Goal: Complete application form

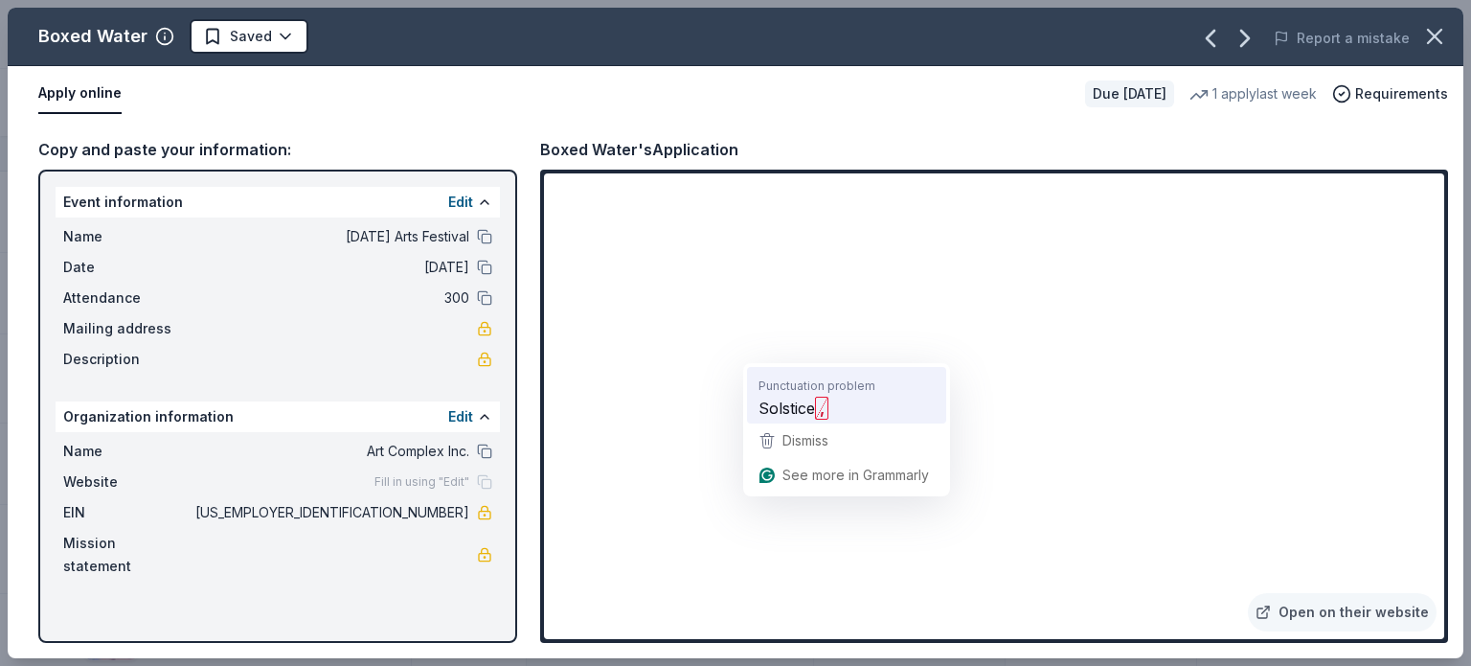
click at [813, 406] on span "Solstice" at bounding box center [786, 408] width 57 height 24
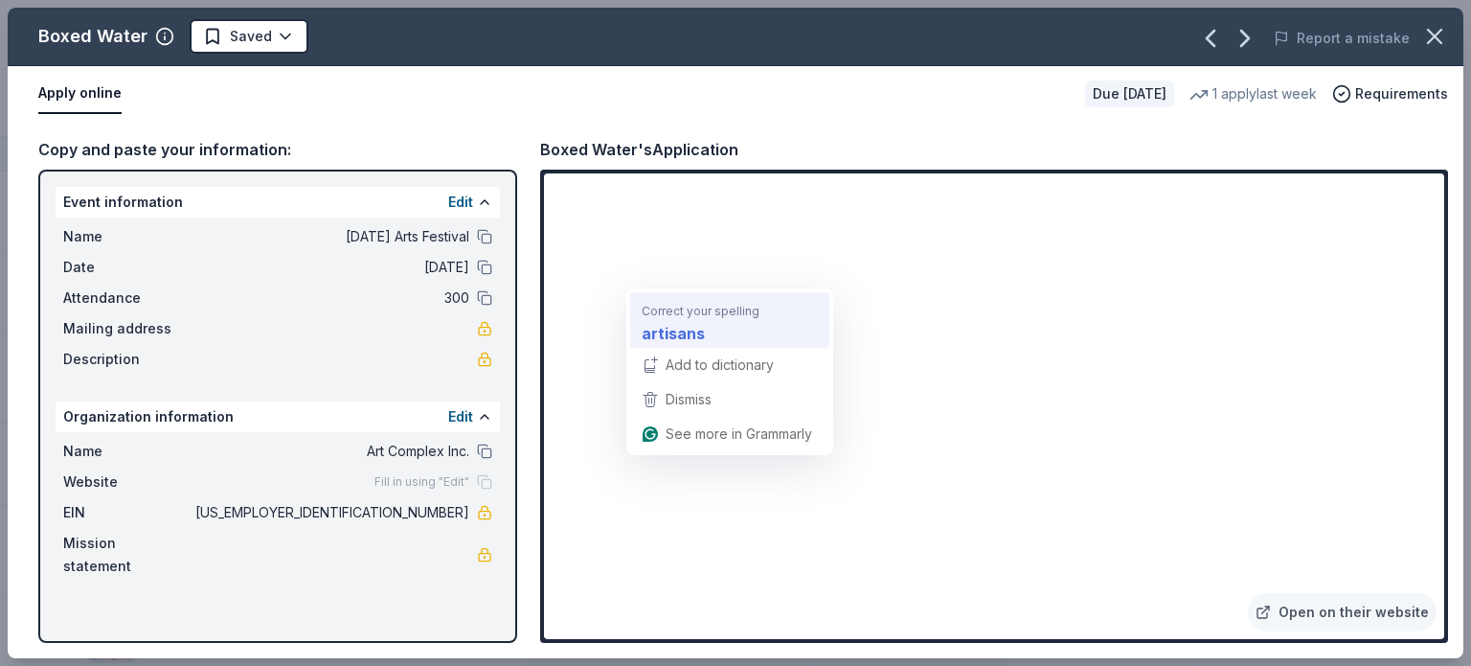
click at [712, 322] on div "artisans" at bounding box center [730, 332] width 184 height 31
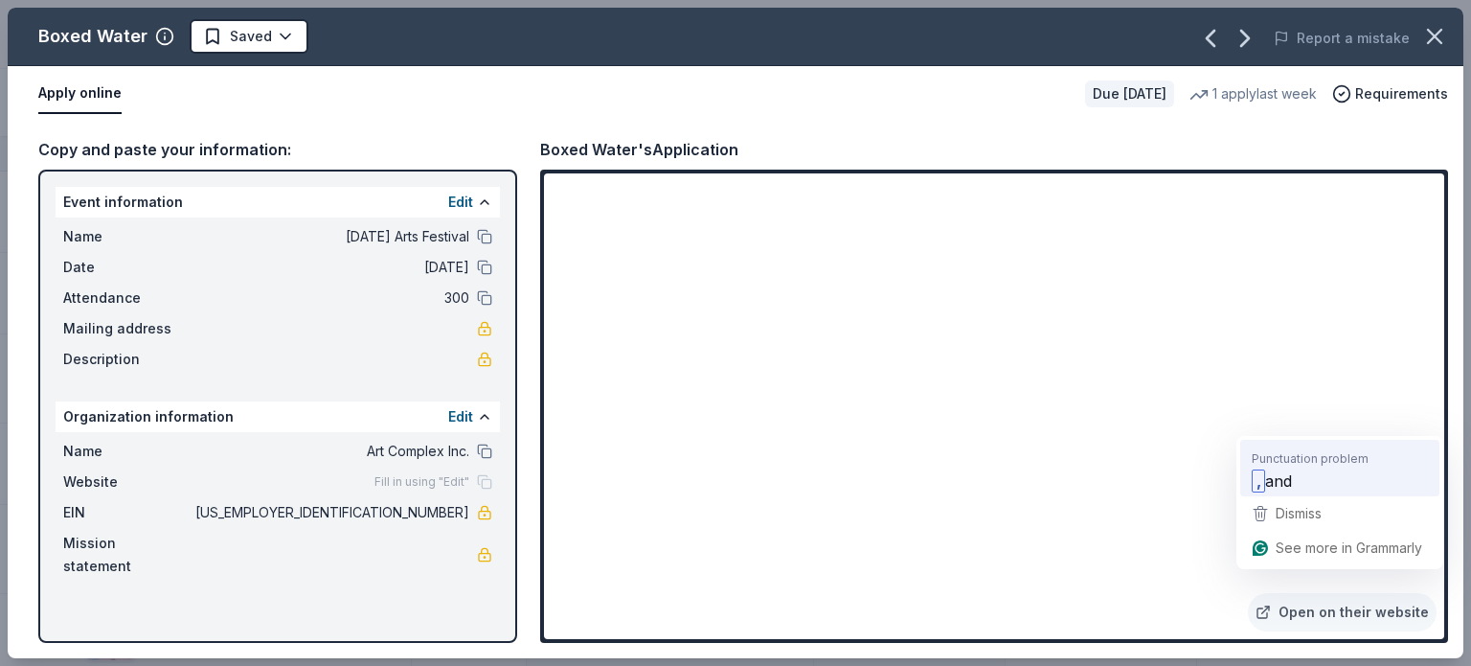
click at [1275, 452] on span "Punctuation problem" at bounding box center [1310, 457] width 117 height 19
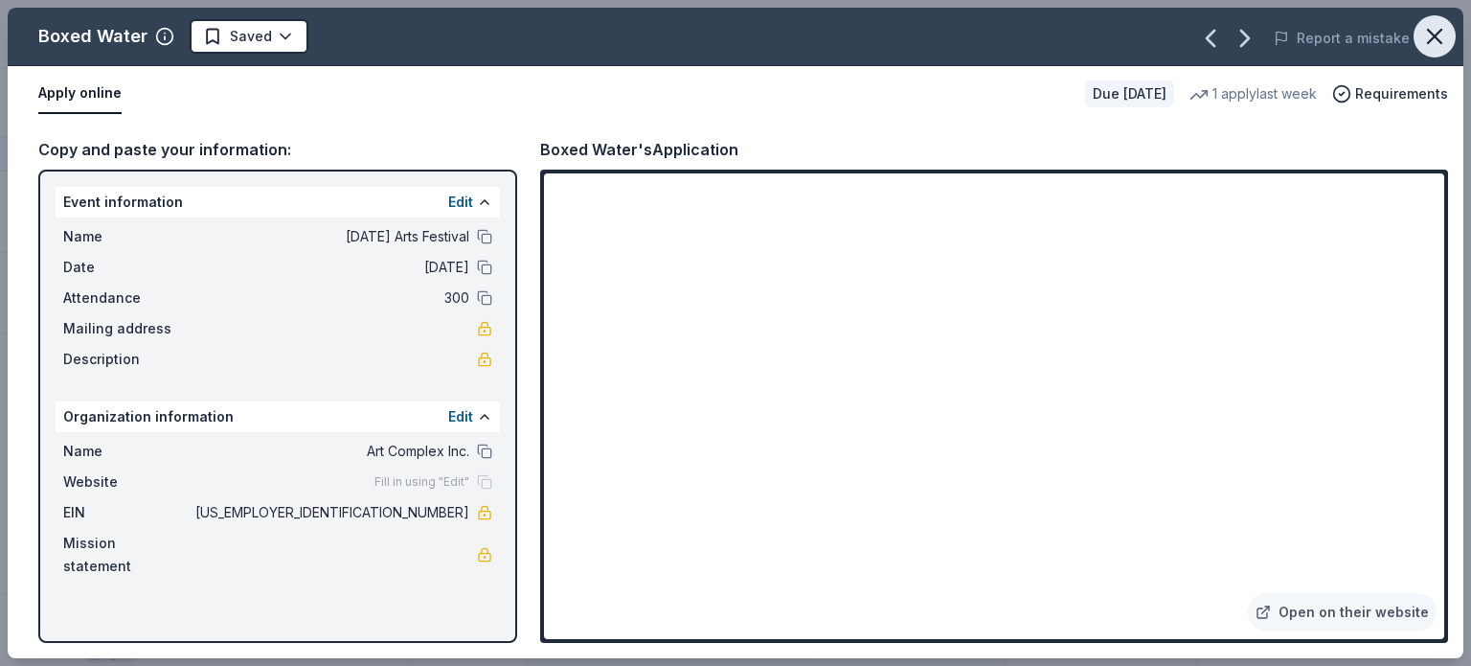
click at [1439, 34] on icon "button" at bounding box center [1434, 36] width 27 height 27
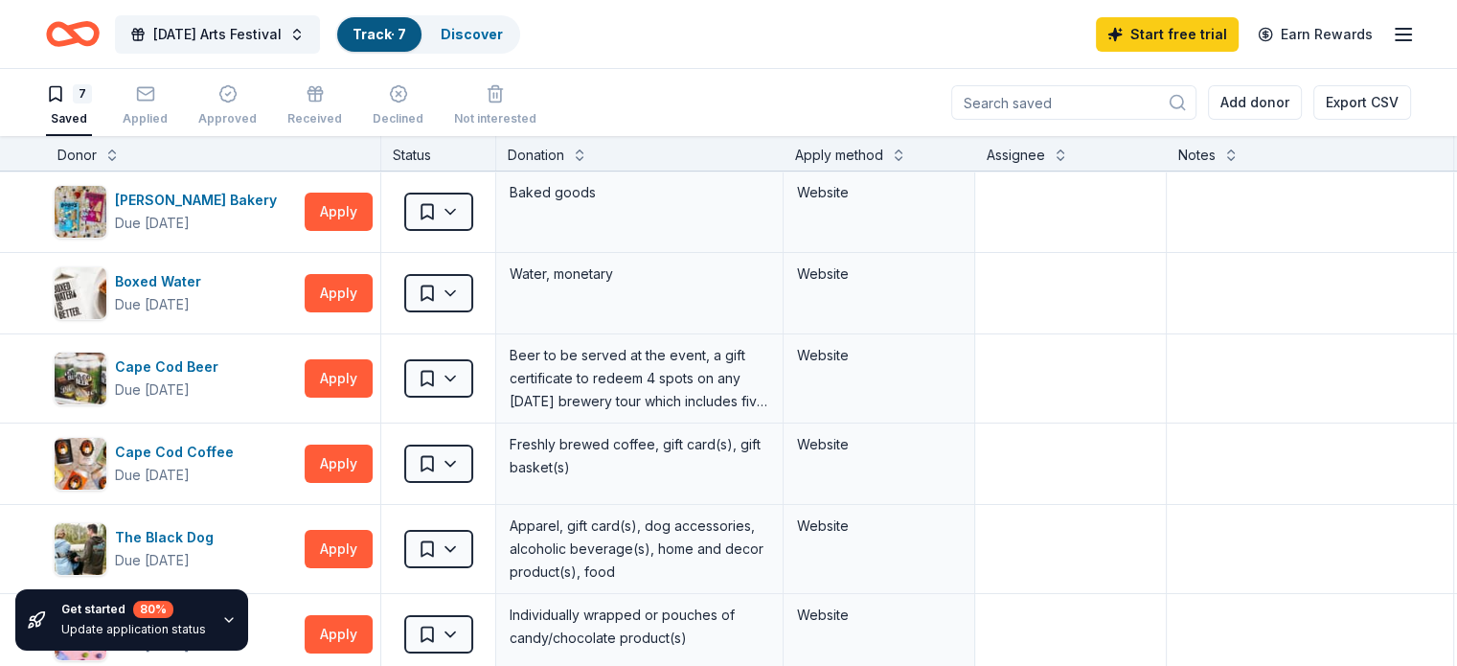
click at [221, 621] on icon "button" at bounding box center [228, 619] width 15 height 15
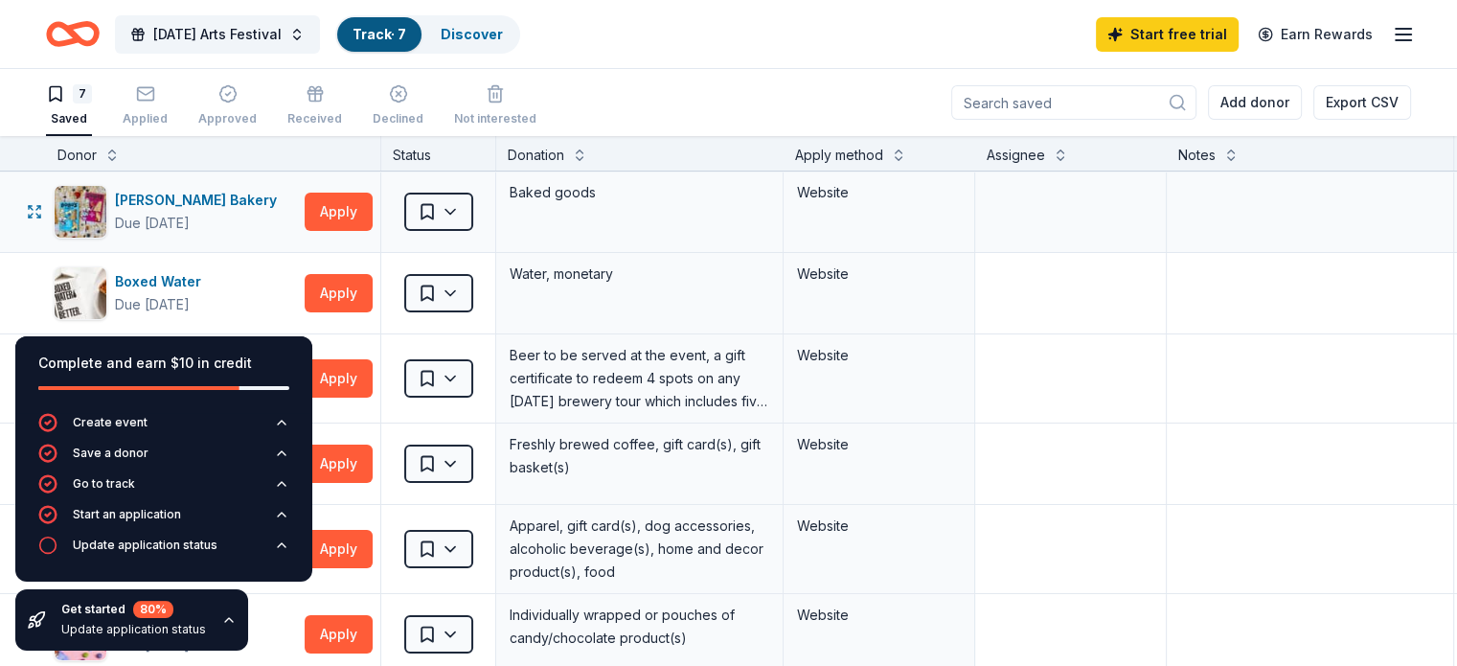
click at [0, 237] on div "Bobo's Bakery Due in 234 days Apply Saved Baked goods Website" at bounding box center [750, 211] width 1500 height 80
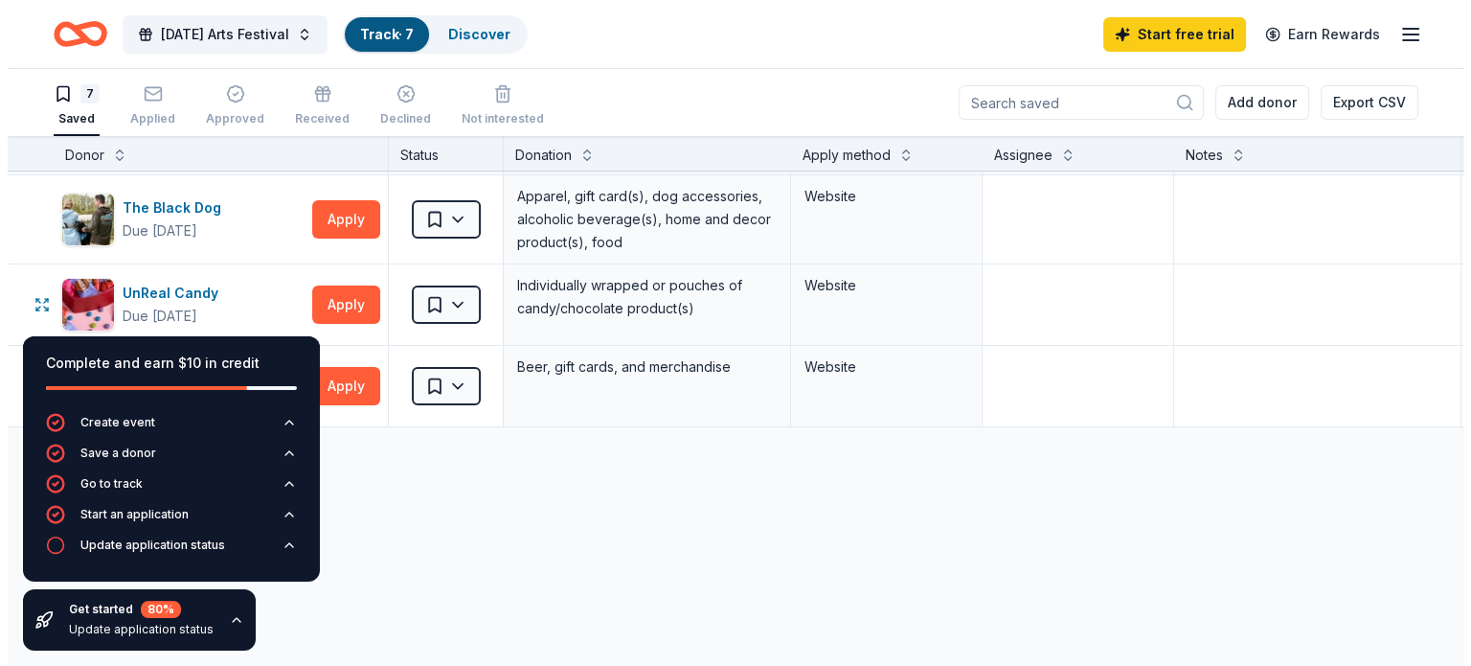
scroll to position [329, 0]
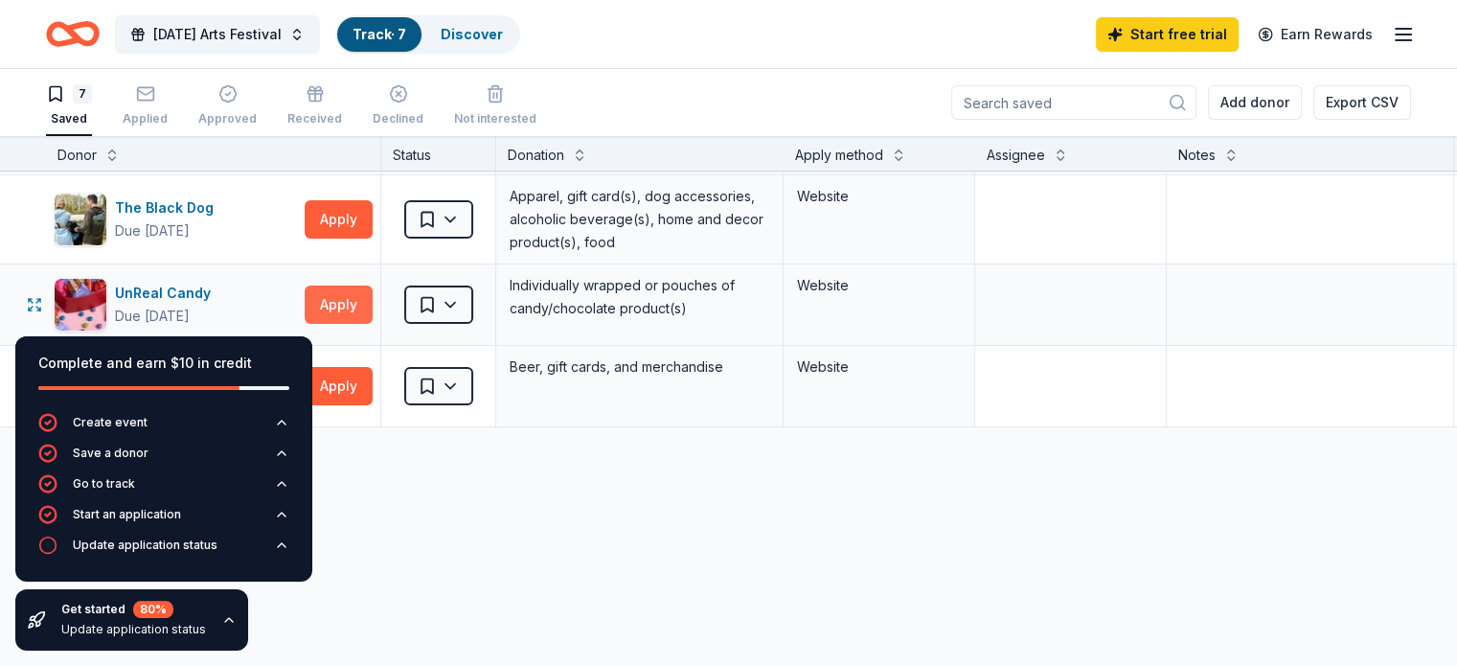
click at [368, 294] on button "Apply" at bounding box center [339, 304] width 68 height 38
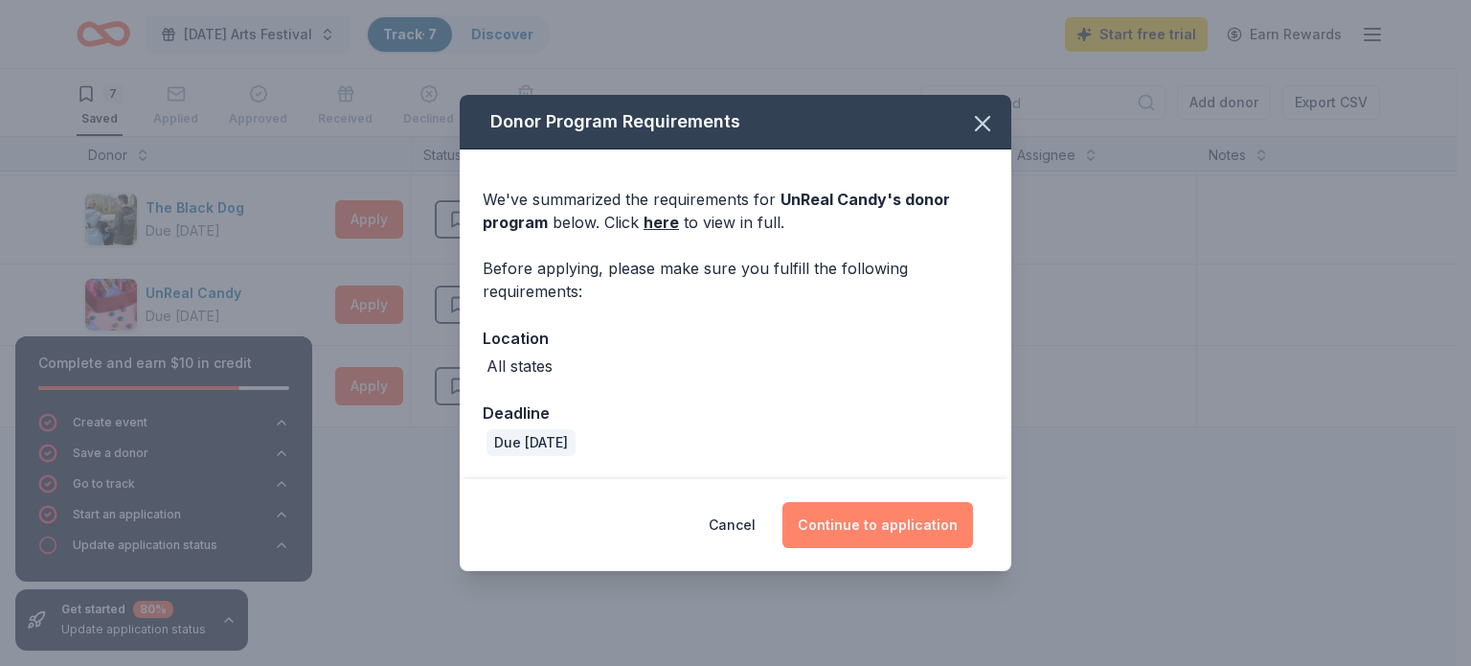
click at [858, 505] on button "Continue to application" at bounding box center [877, 525] width 191 height 46
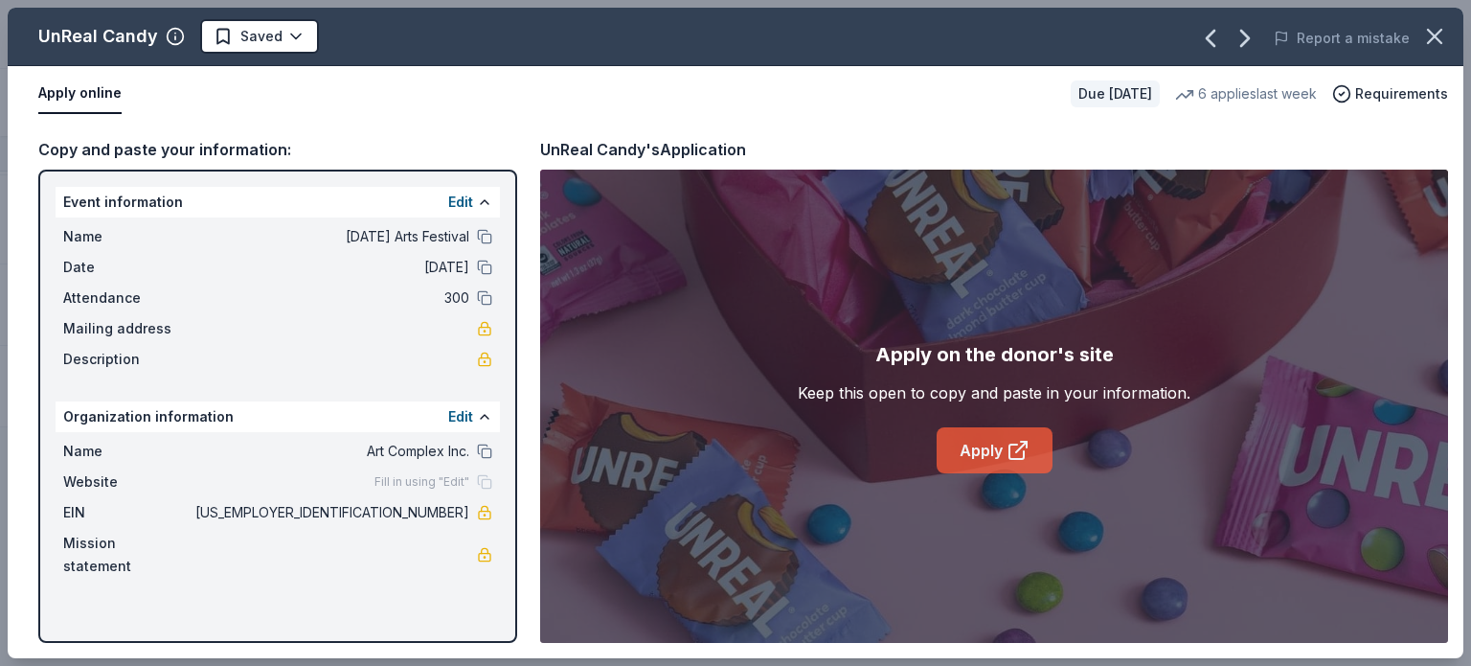
click at [981, 454] on link "Apply" at bounding box center [995, 450] width 116 height 46
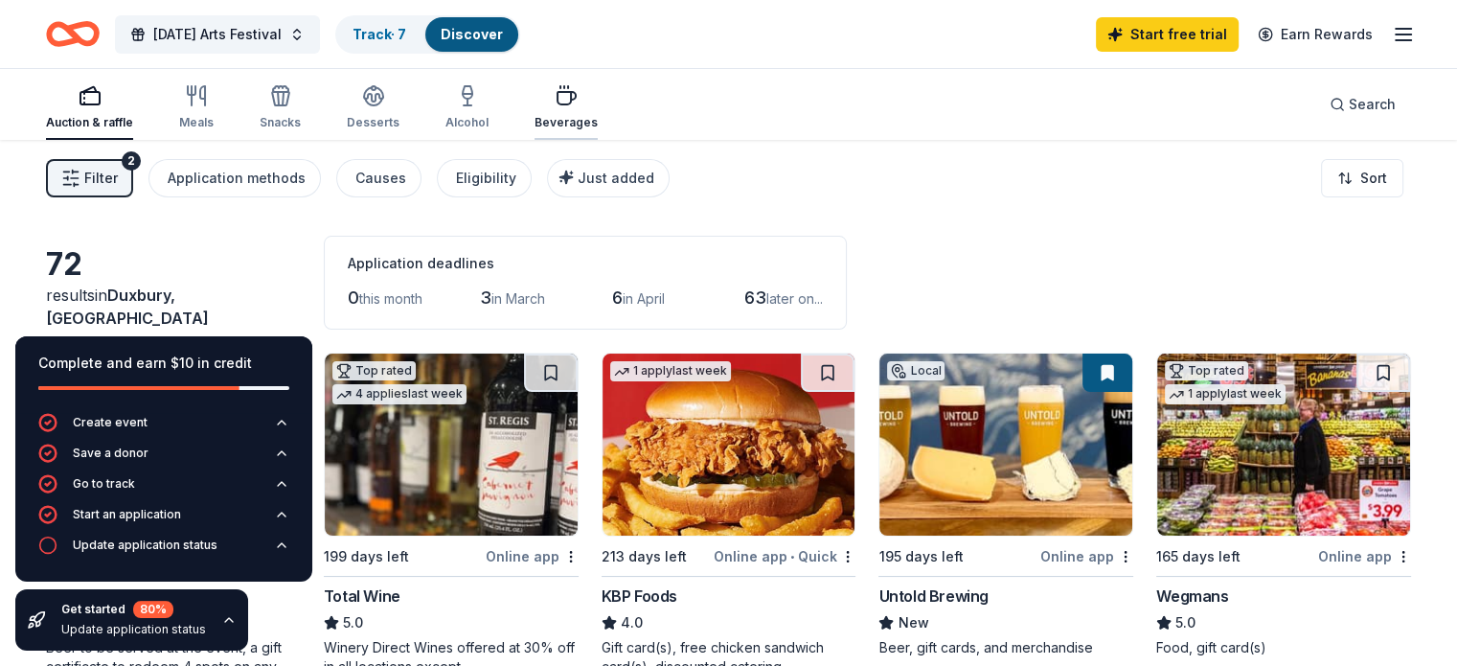
click at [563, 110] on div "Beverages" at bounding box center [565, 107] width 63 height 46
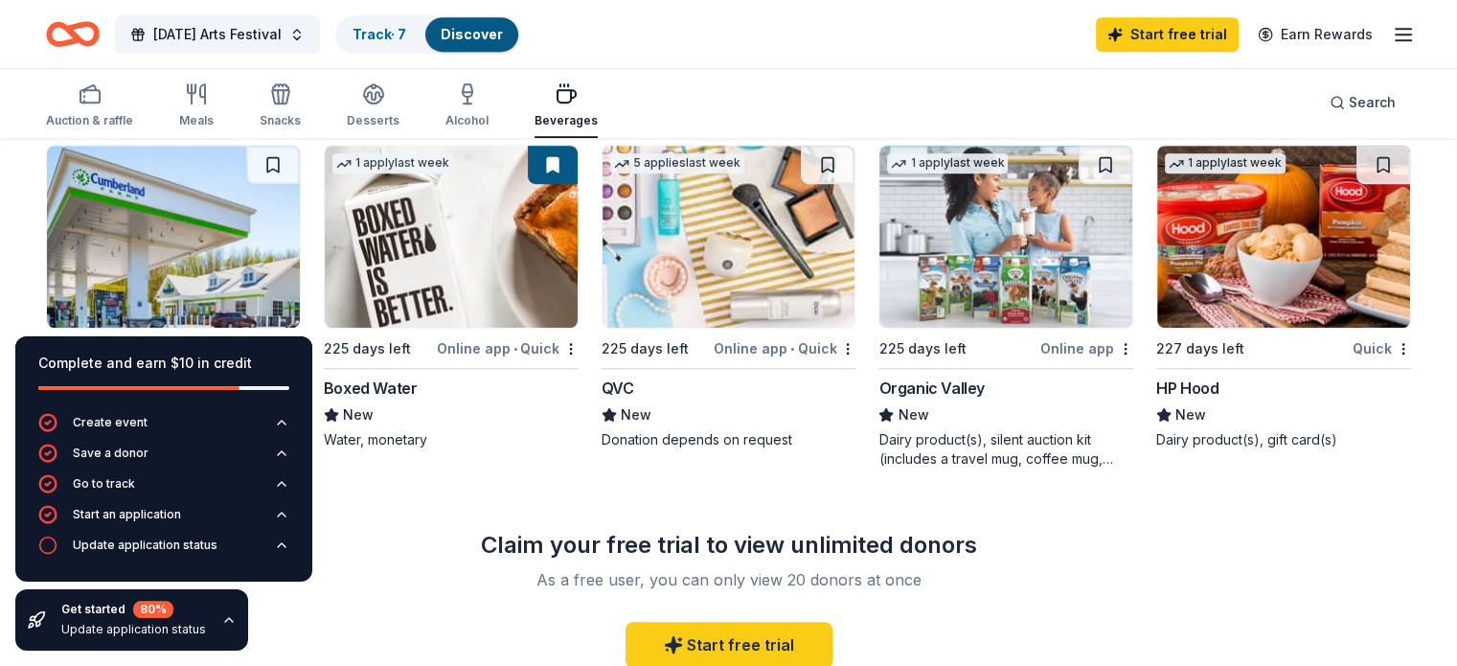
scroll to position [1318, 0]
click at [469, 286] on img at bounding box center [451, 236] width 253 height 182
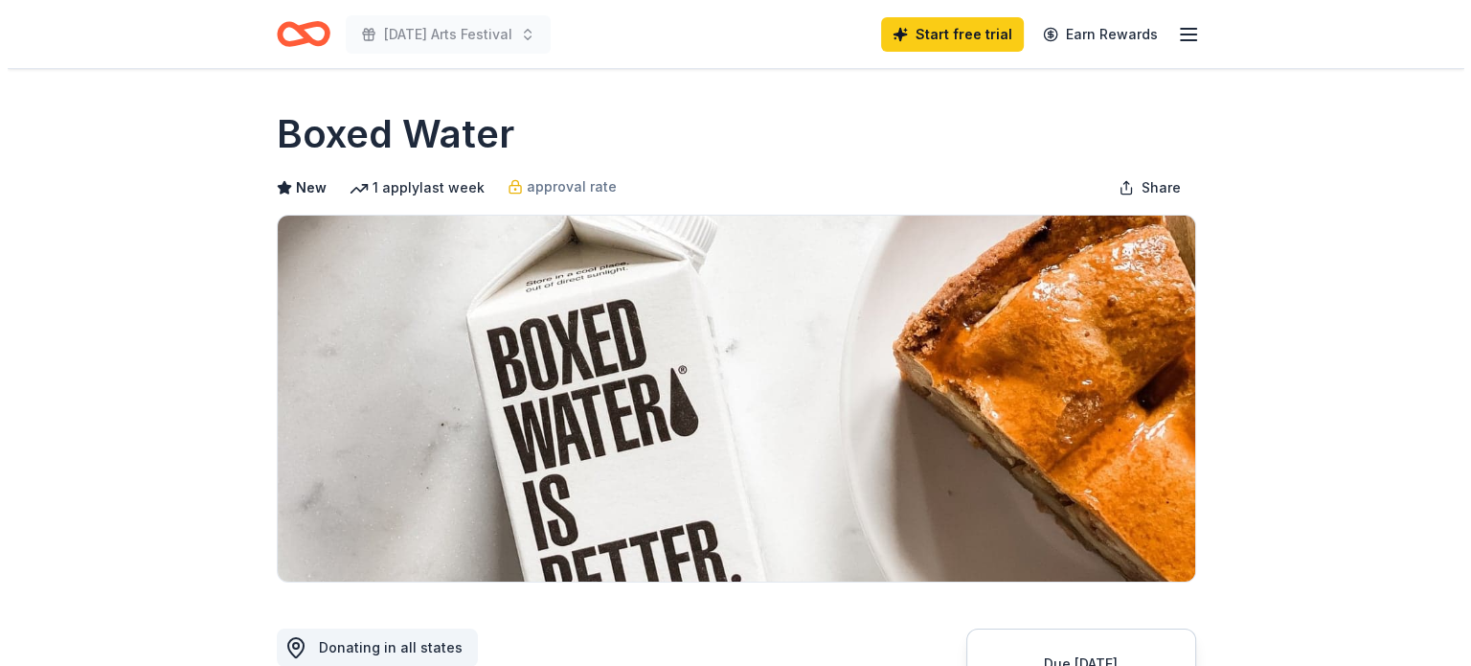
scroll to position [379, 0]
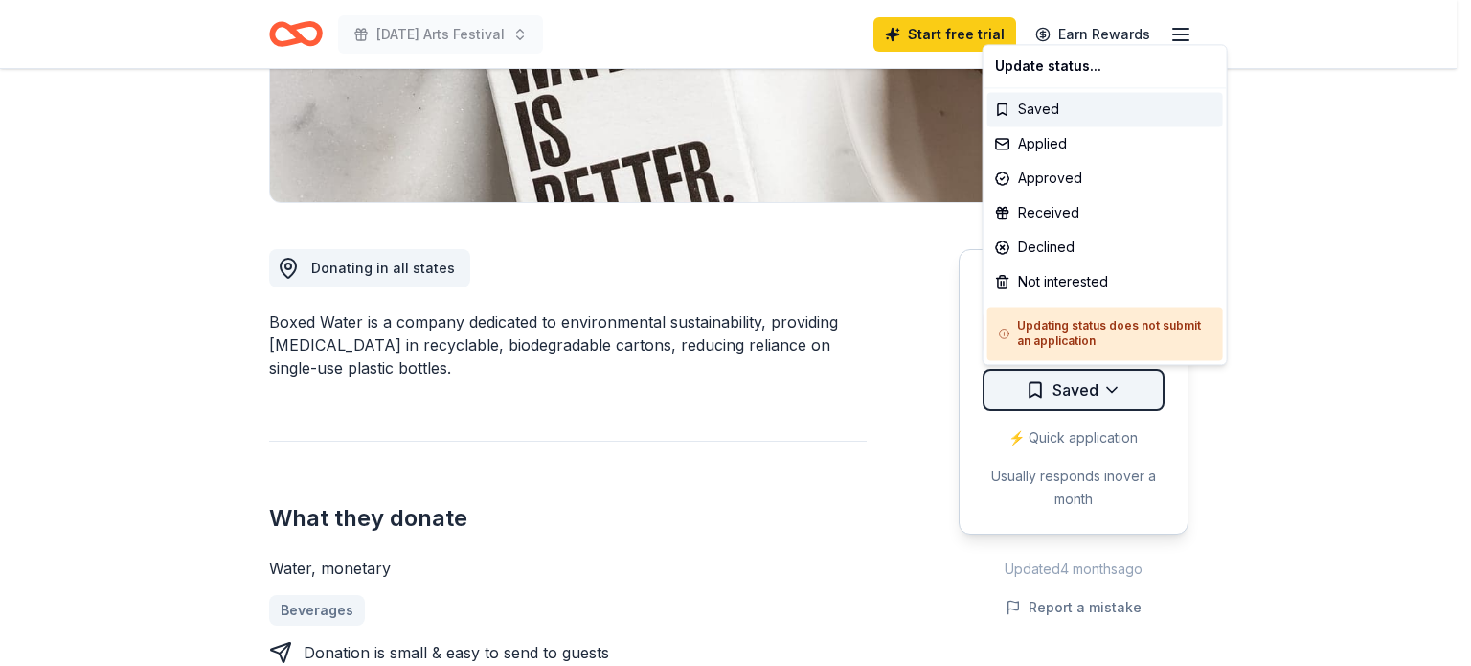
click at [1042, 139] on div "Applied" at bounding box center [1105, 143] width 236 height 34
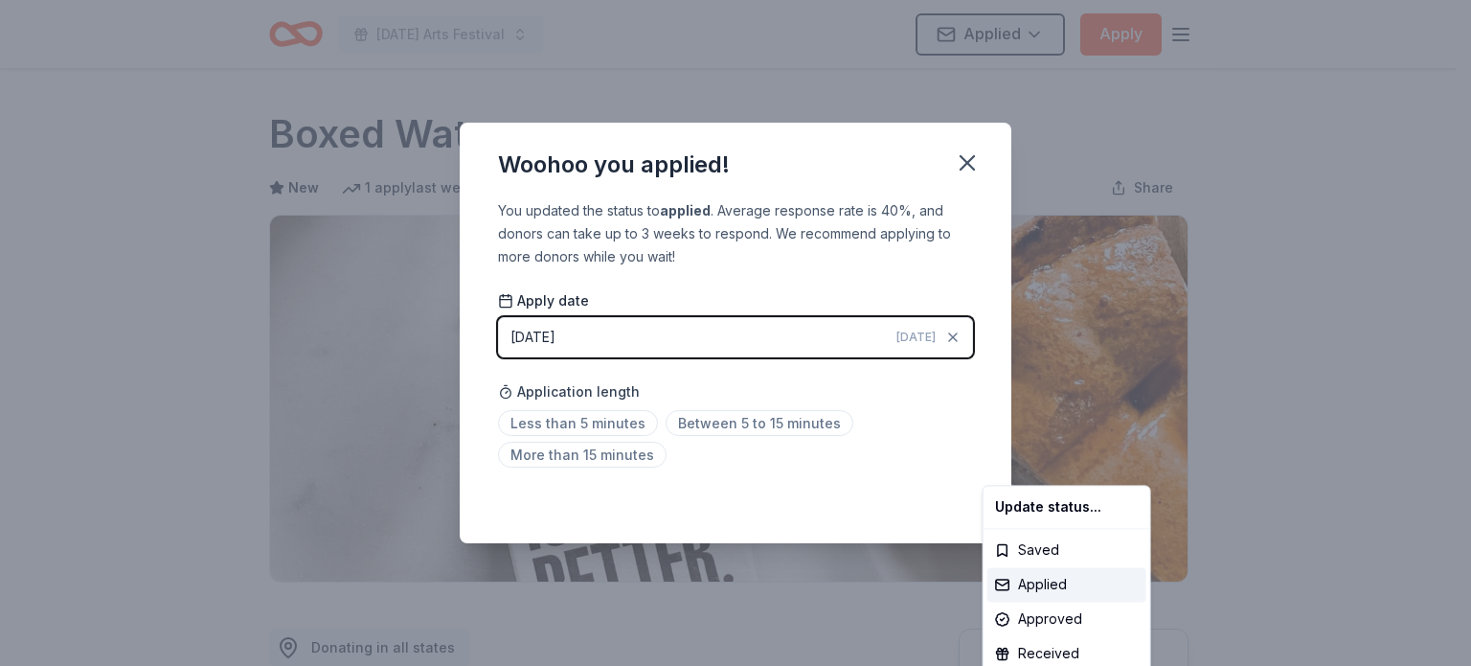
click at [1140, 328] on html "[DATE] Arts Festival Applied Apply Due [DATE] Share Boxed Water New 1 apply las…" at bounding box center [735, 333] width 1471 height 666
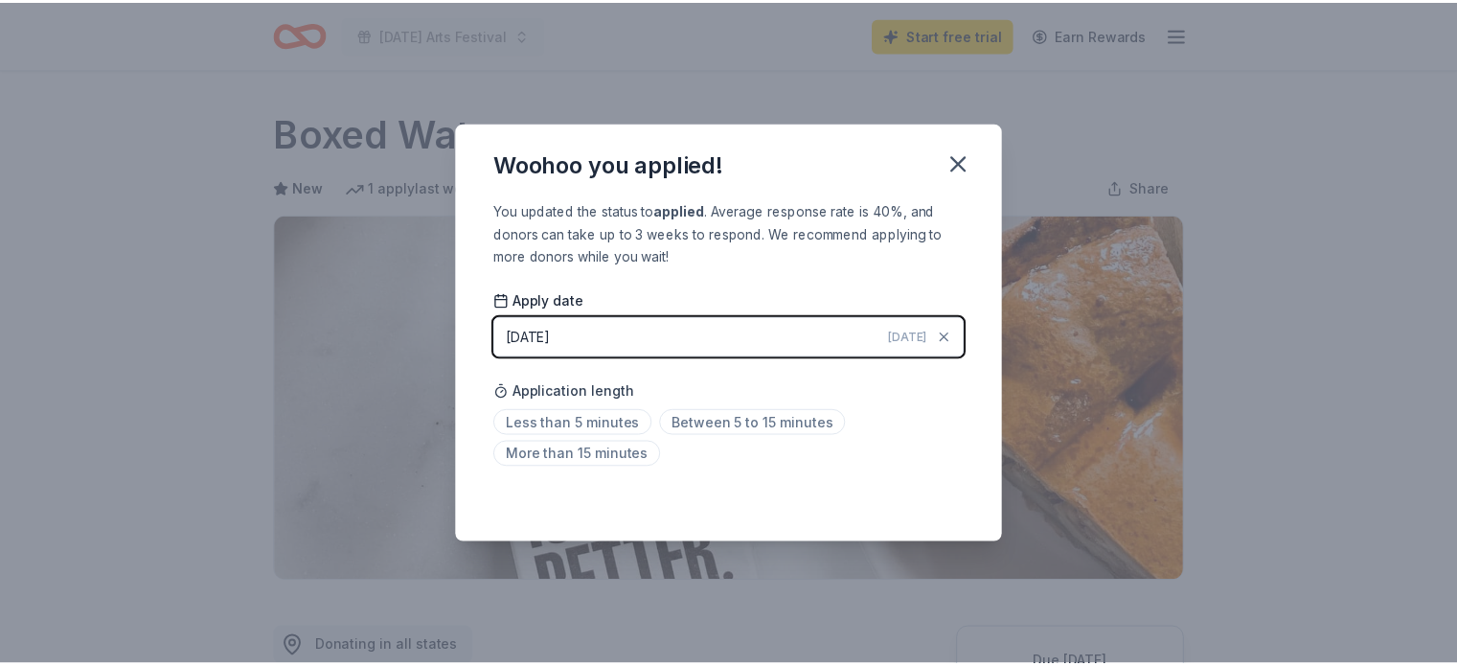
scroll to position [436, 0]
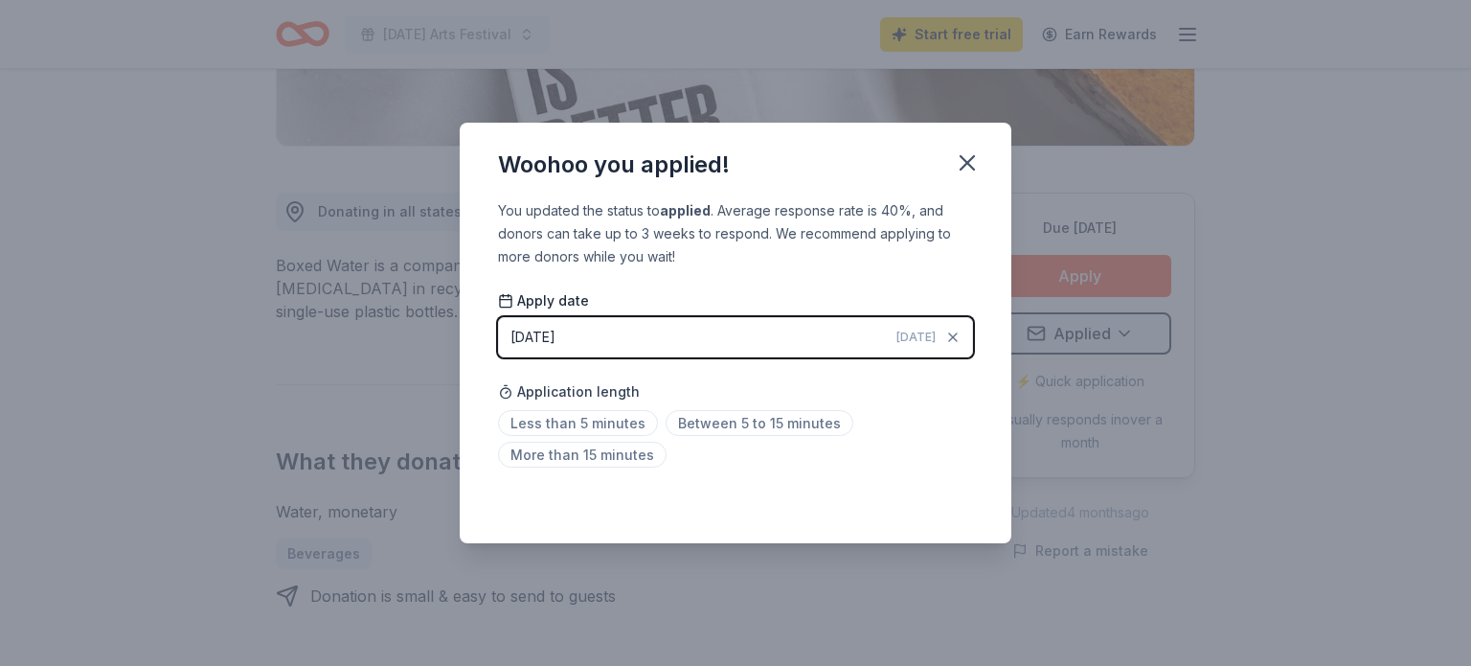
click at [1239, 322] on div "Woohoo you applied! You updated the status to applied . Average response rate i…" at bounding box center [735, 333] width 1471 height 666
click at [977, 162] on icon "button" at bounding box center [967, 162] width 27 height 27
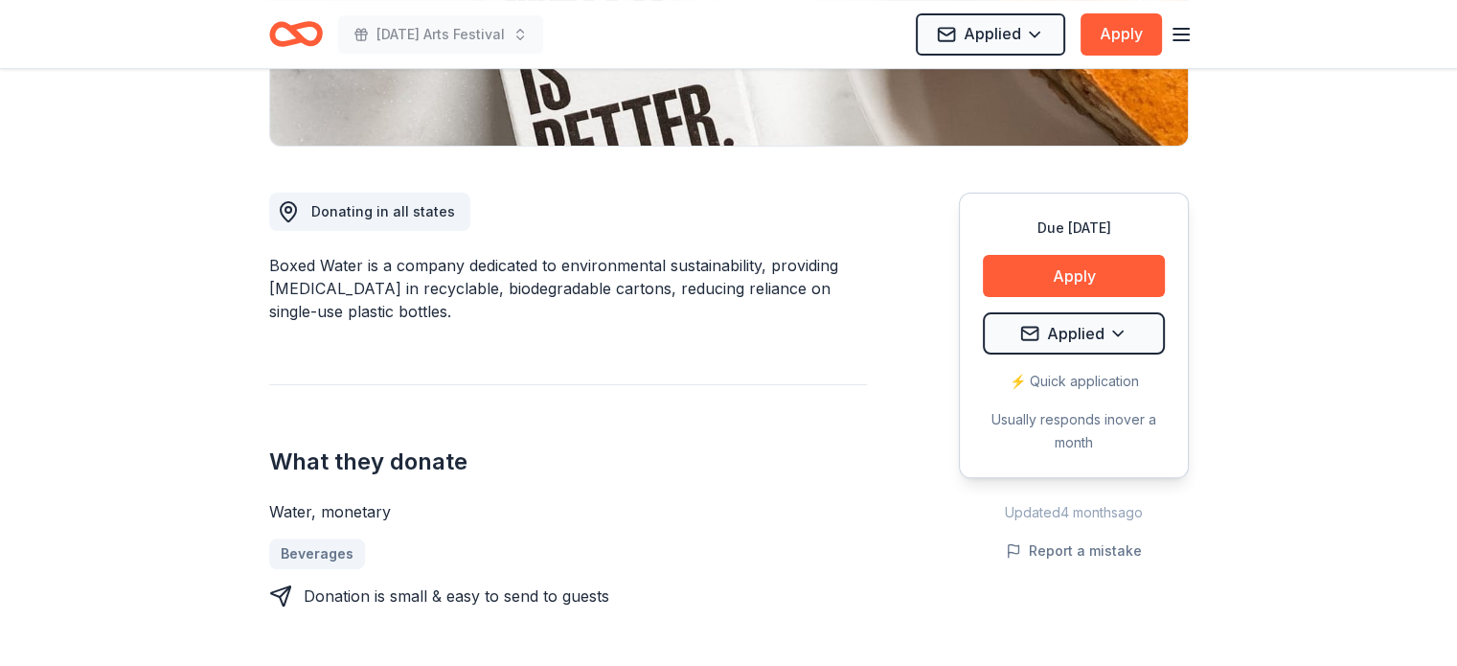
scroll to position [0, 0]
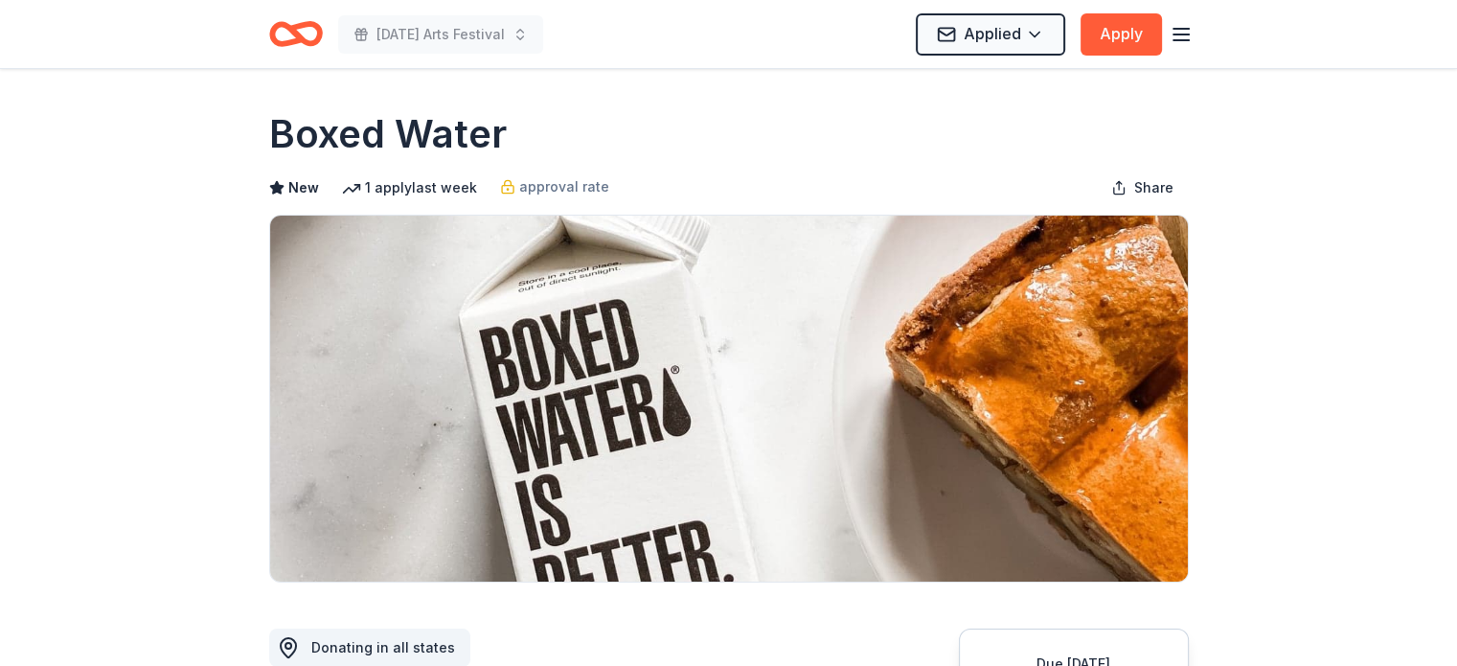
click at [1172, 26] on icon "button" at bounding box center [1180, 34] width 23 height 23
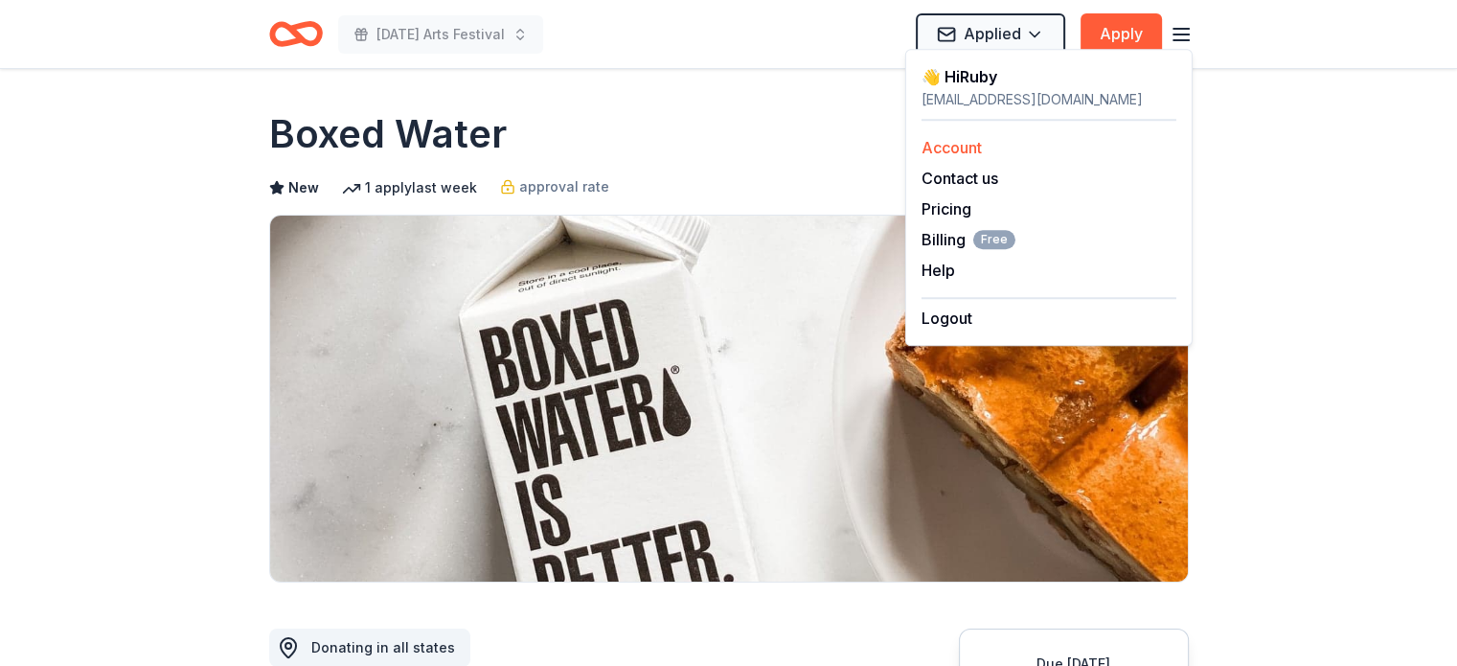
click at [963, 149] on link "Account" at bounding box center [951, 147] width 60 height 19
